Goal: Task Accomplishment & Management: Use online tool/utility

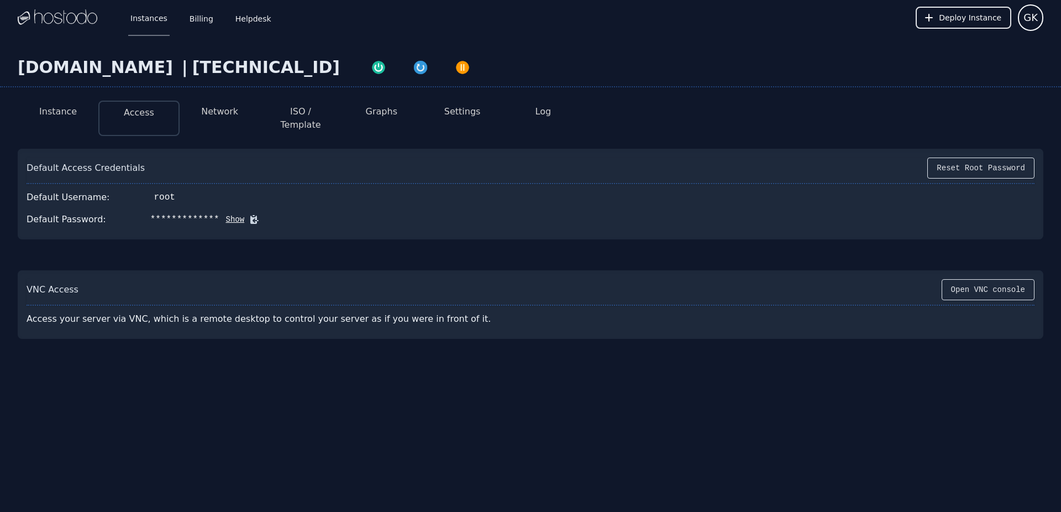
click at [73, 23] on img at bounding box center [58, 17] width 80 height 17
click at [80, 14] on img at bounding box center [58, 17] width 80 height 17
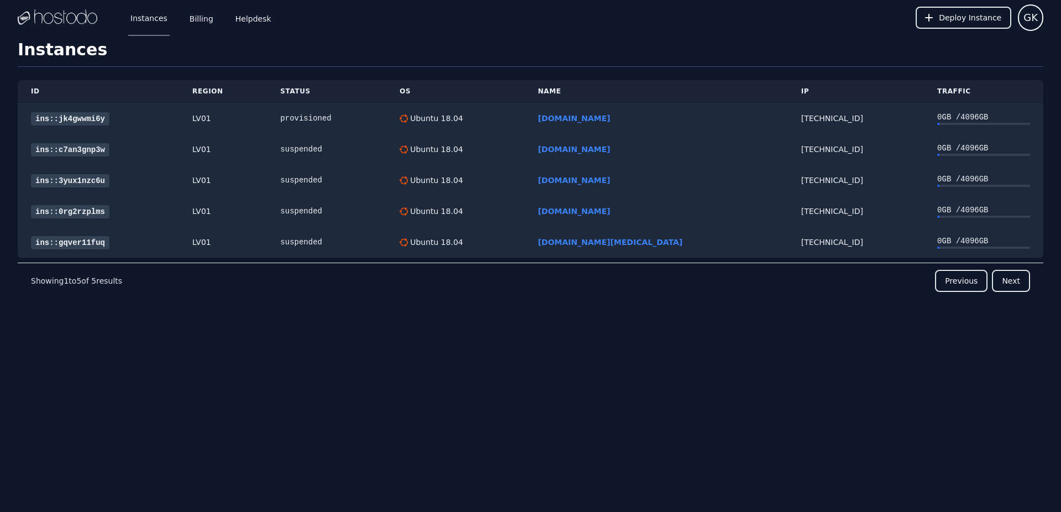
click at [976, 30] on div "Deploy Instance GK" at bounding box center [979, 17] width 128 height 35
click at [974, 20] on span "Deploy Instance" at bounding box center [969, 17] width 62 height 11
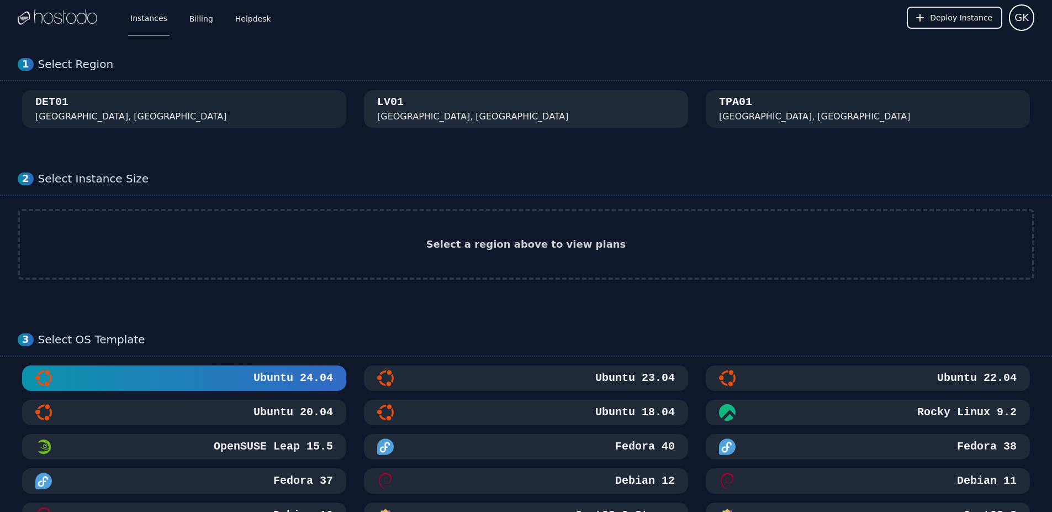
click at [456, 105] on div "LV01 Las Vegas, NV" at bounding box center [526, 108] width 298 height 29
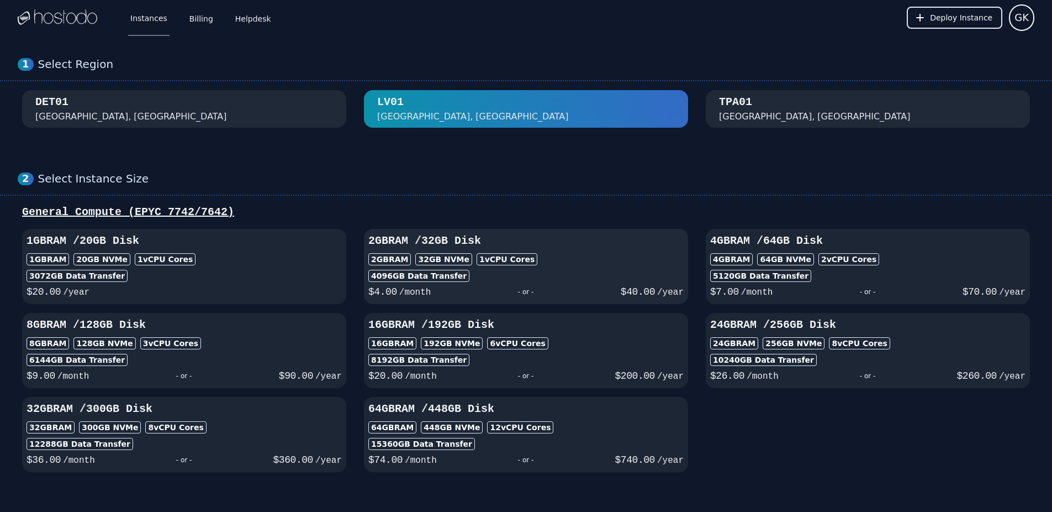
click at [482, 299] on div "- or -" at bounding box center [525, 291] width 189 height 15
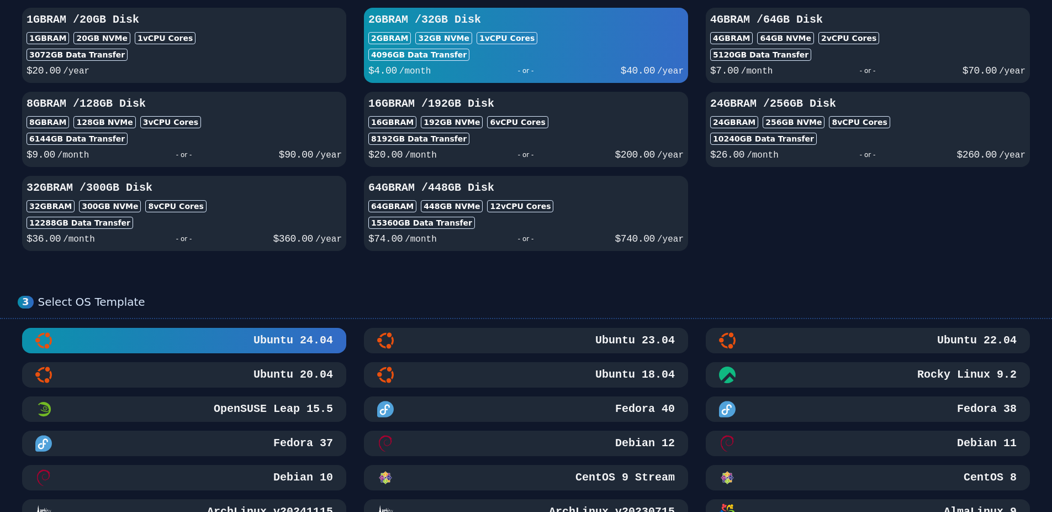
scroll to position [276, 0]
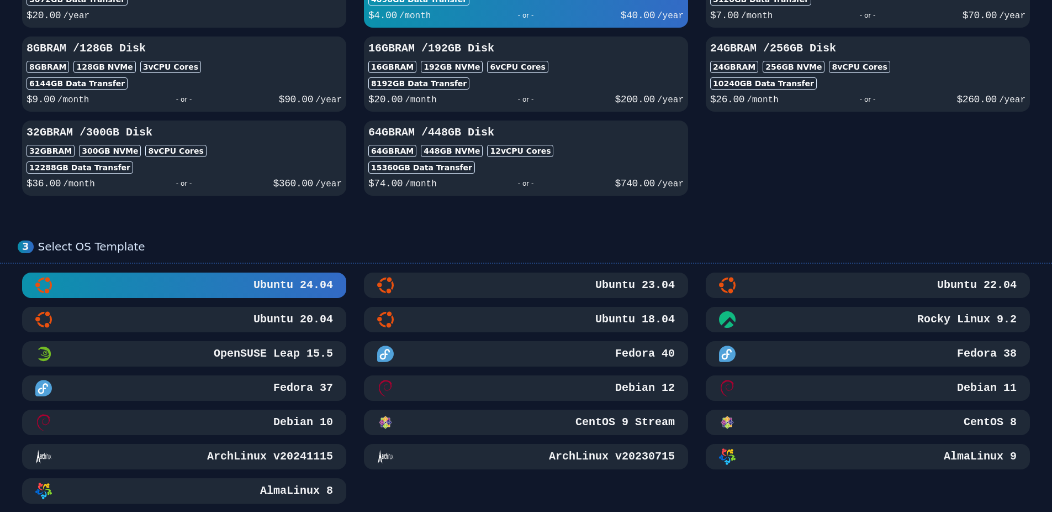
click at [492, 322] on div "Ubuntu 18.04" at bounding box center [526, 319] width 298 height 17
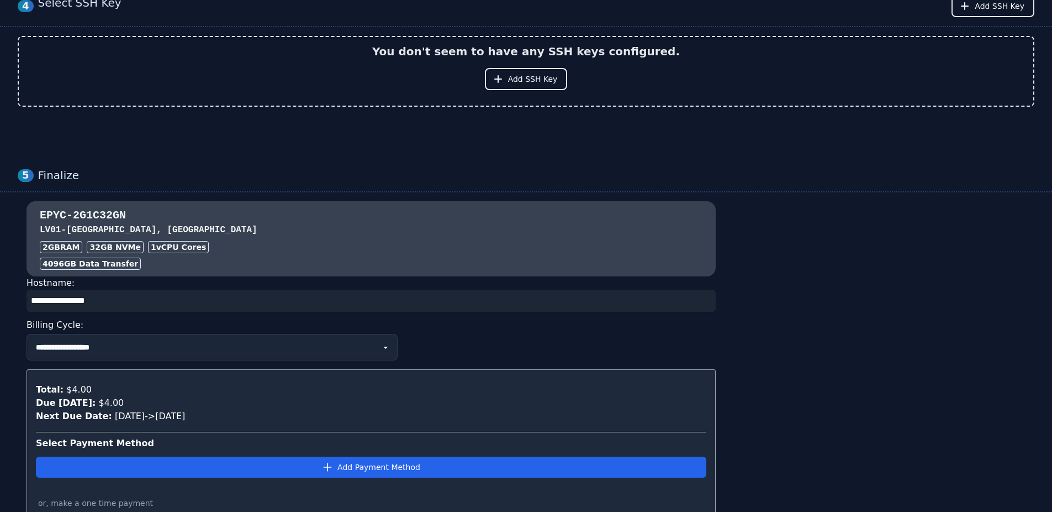
scroll to position [939, 0]
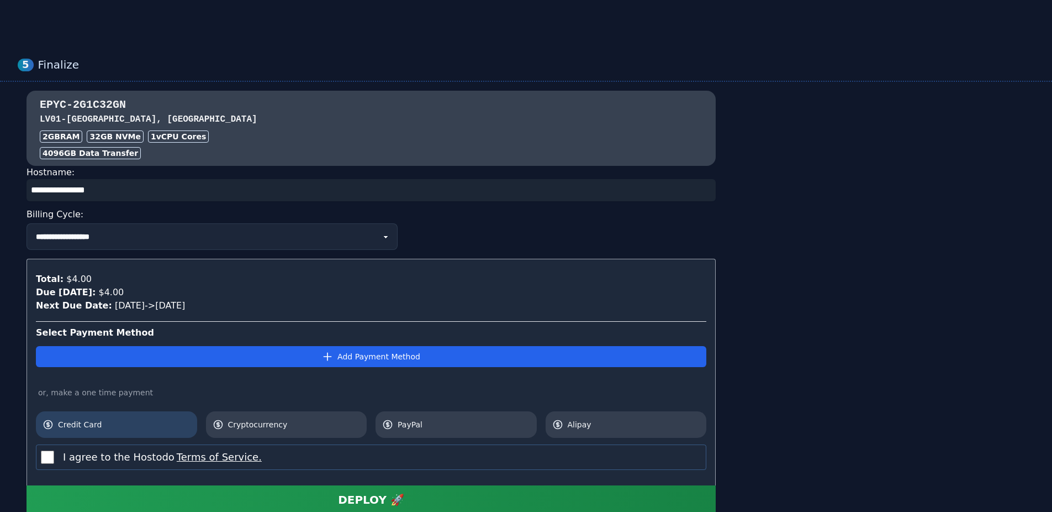
click at [123, 426] on span "Credit Card" at bounding box center [124, 424] width 133 height 11
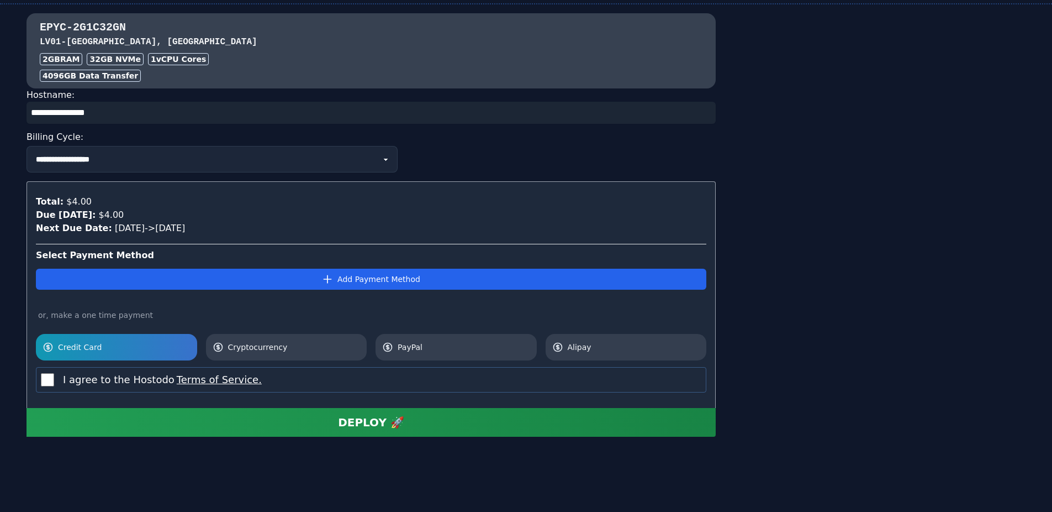
click at [343, 425] on div "DEPLOY 🚀" at bounding box center [371, 421] width 66 height 15
